Goal: Information Seeking & Learning: Learn about a topic

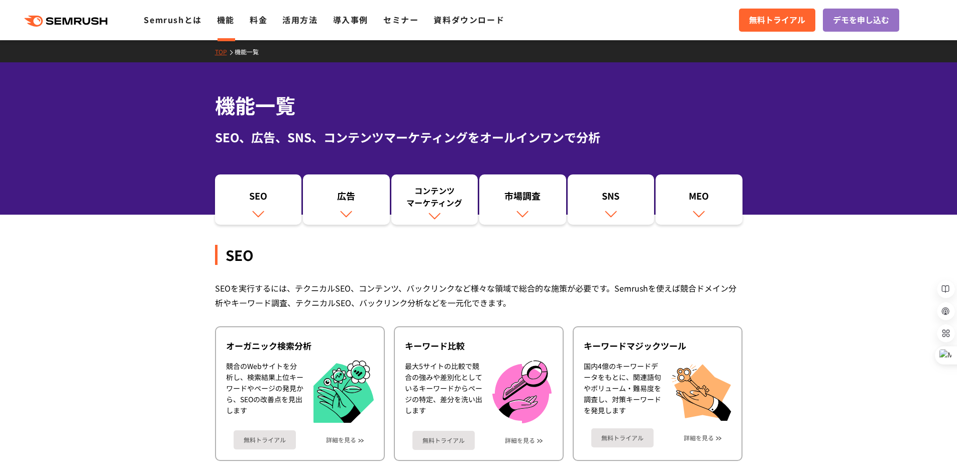
click at [522, 189] on div "市場調査" at bounding box center [522, 197] width 77 height 17
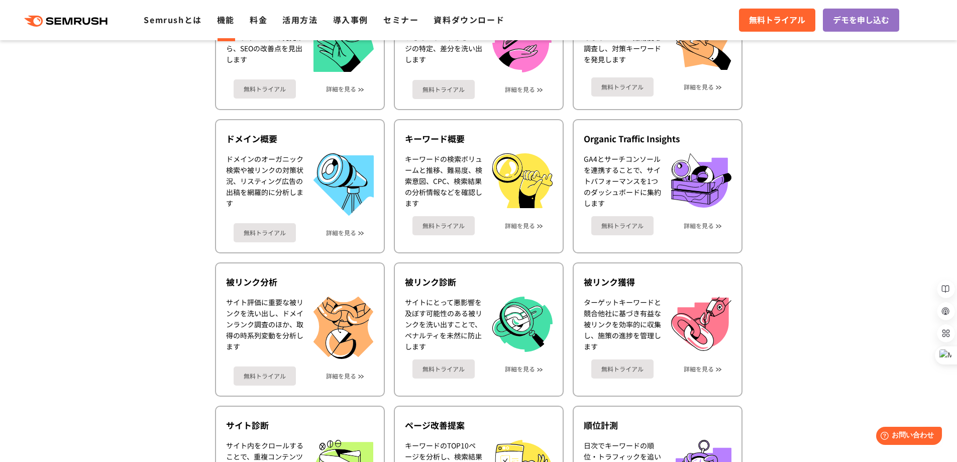
scroll to position [352, 0]
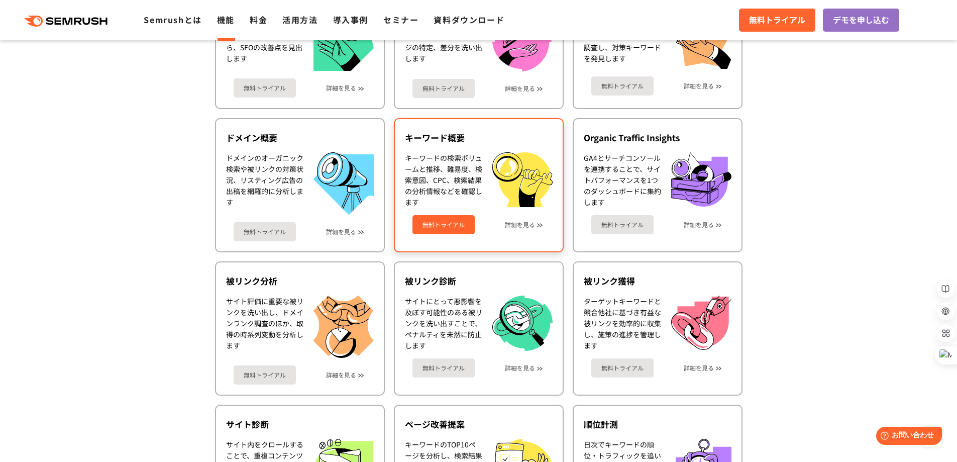
click at [516, 234] on div "無料トライアル 詳細を見る" at bounding box center [479, 220] width 148 height 27
click at [517, 228] on link "詳細を見る" at bounding box center [520, 224] width 30 height 7
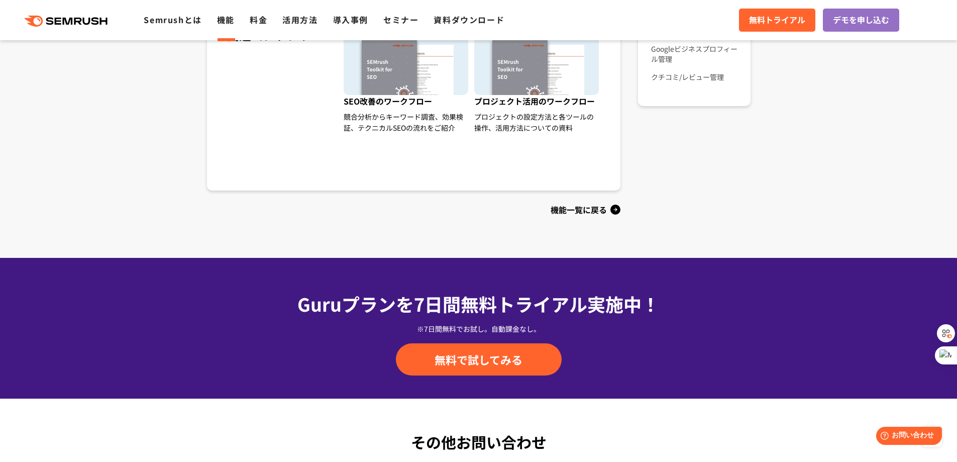
scroll to position [1055, 0]
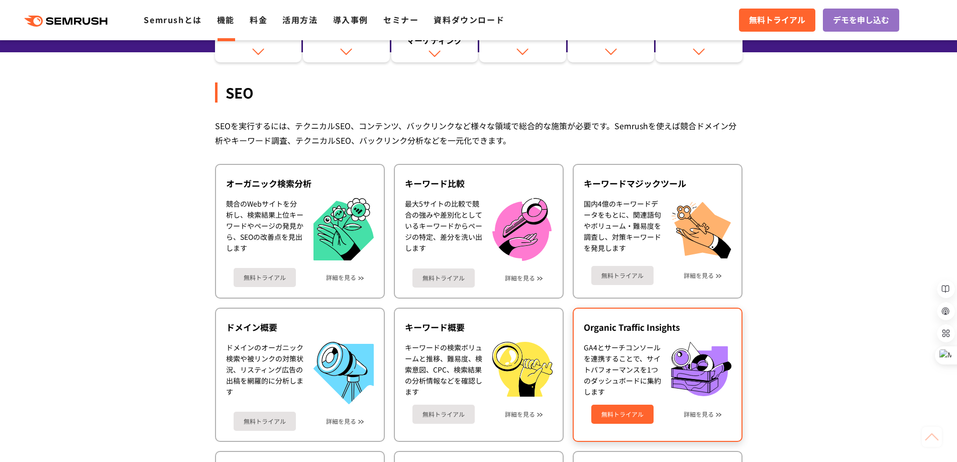
scroll to position [151, 0]
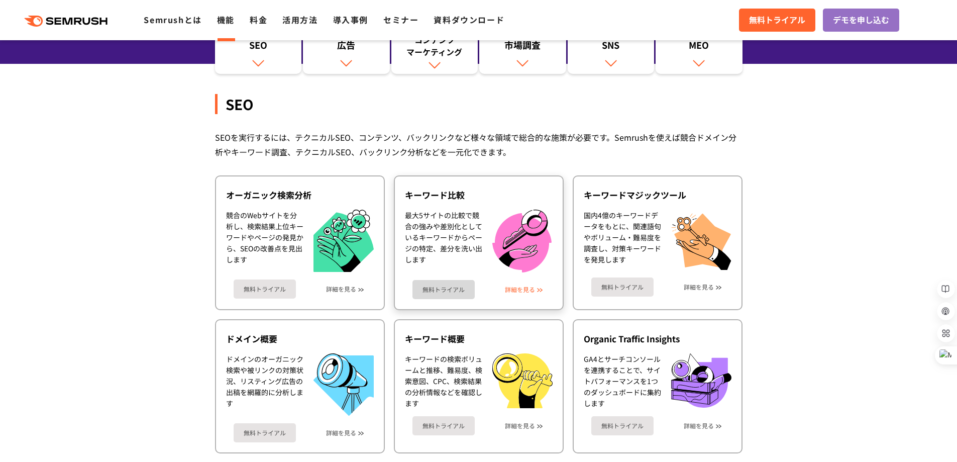
click at [522, 293] on link "詳細を見る" at bounding box center [520, 289] width 30 height 7
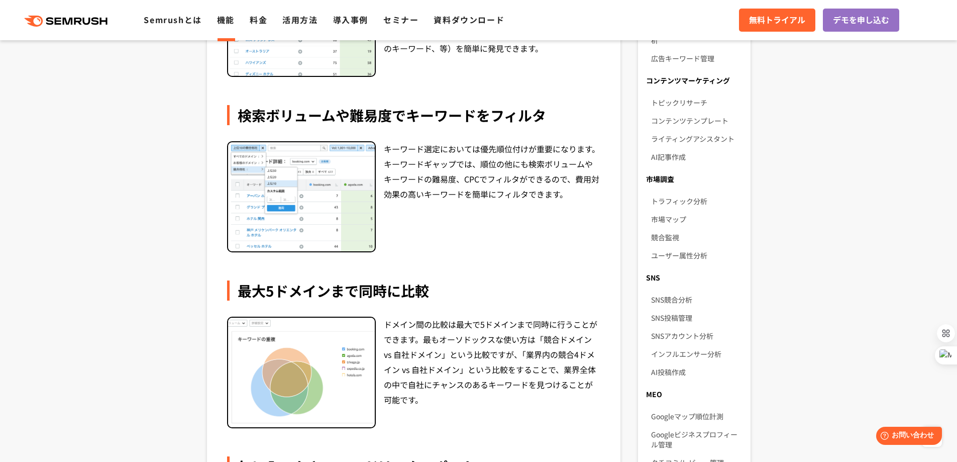
scroll to position [552, 0]
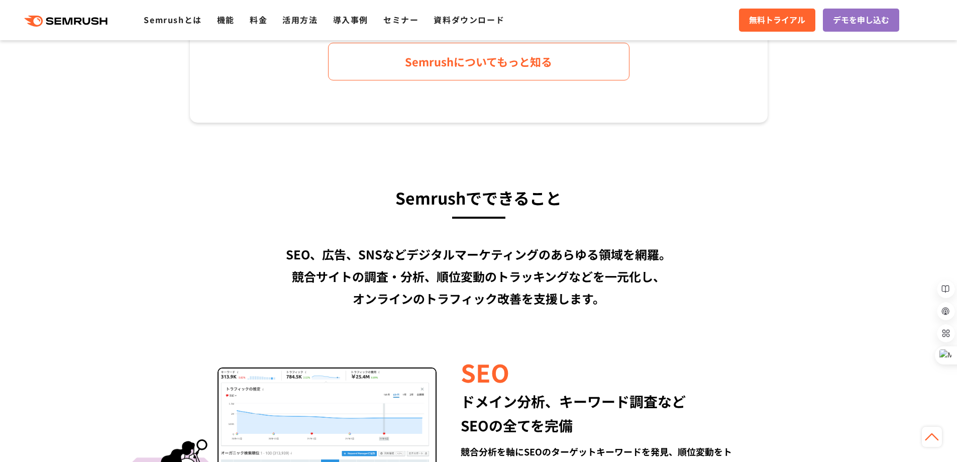
drag, startPoint x: 0, startPoint y: 0, endPoint x: 745, endPoint y: 279, distance: 795.4
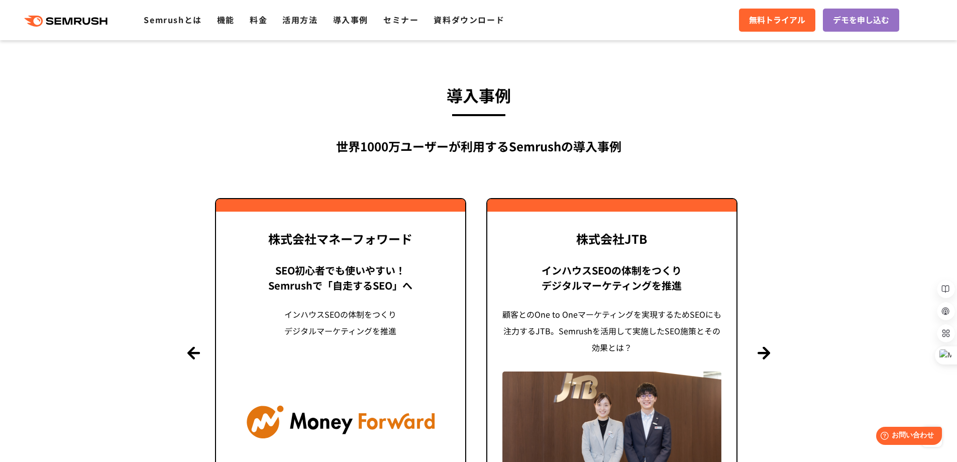
scroll to position [2360, 0]
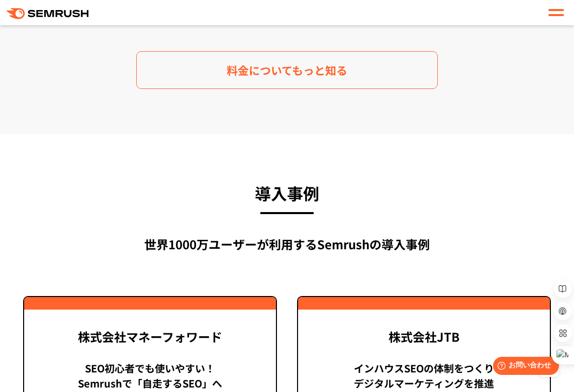
scroll to position [2201, 0]
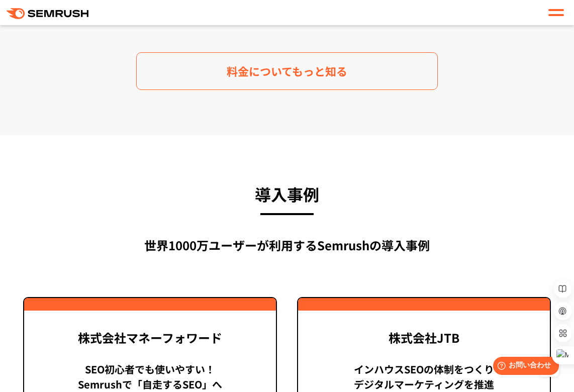
drag, startPoint x: 365, startPoint y: 136, endPoint x: 273, endPoint y: 121, distance: 93.5
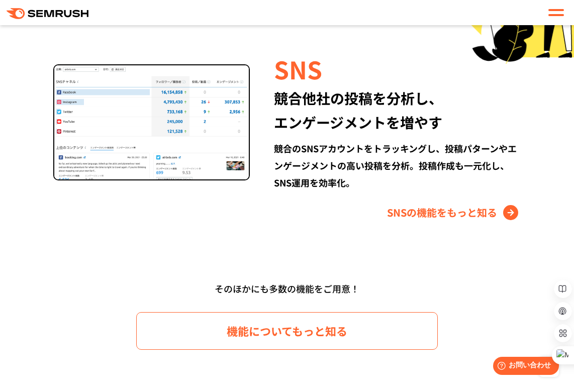
scroll to position [1297, 0]
